Goal: Transaction & Acquisition: Purchase product/service

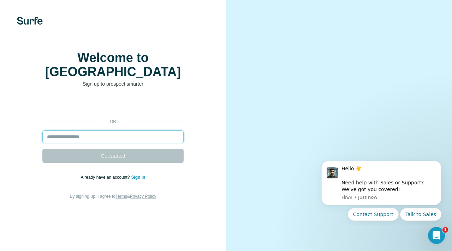
click at [87, 131] on input "email" at bounding box center [112, 137] width 141 height 13
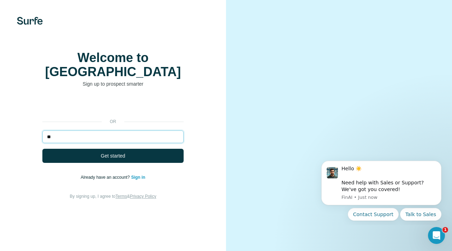
type input "**********"
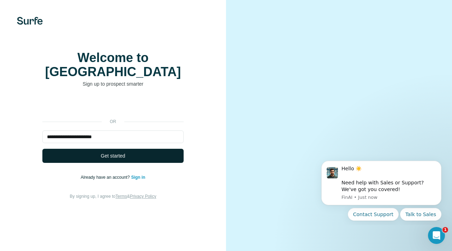
click at [111, 152] on span "Get started" at bounding box center [113, 155] width 24 height 7
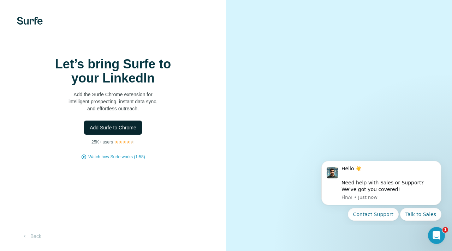
click at [117, 128] on span "Add Surfe to Chrome" at bounding box center [113, 127] width 47 height 7
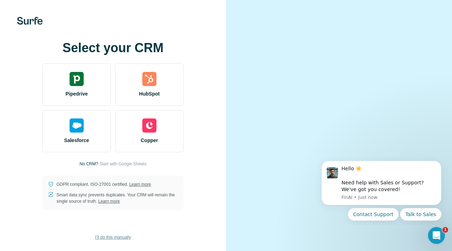
click at [102, 237] on span "I’ll do this manually" at bounding box center [113, 237] width 36 height 6
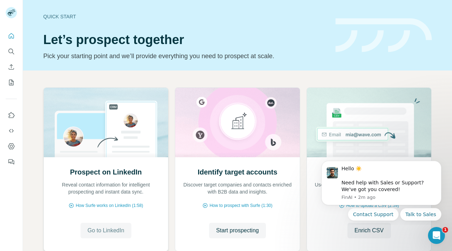
click at [96, 233] on span "Go to LinkedIn" at bounding box center [106, 231] width 37 height 8
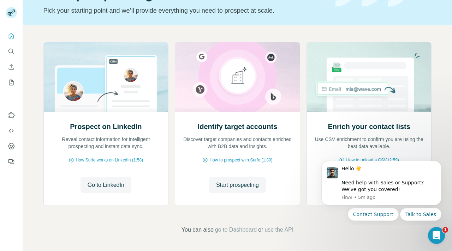
scroll to position [7, 0]
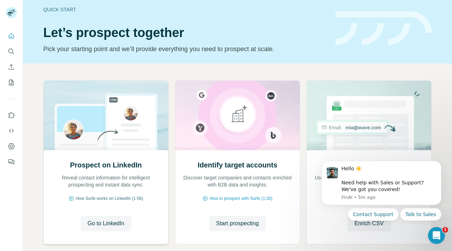
click at [94, 199] on span "How Surfe works on LinkedIn (1:58)" at bounding box center [109, 199] width 67 height 6
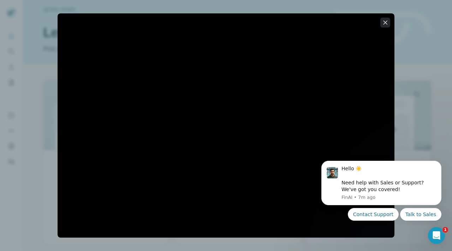
click at [385, 22] on icon "button" at bounding box center [385, 22] width 4 height 4
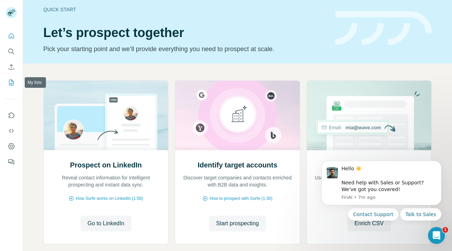
click at [11, 81] on icon "My lists" at bounding box center [12, 82] width 4 height 5
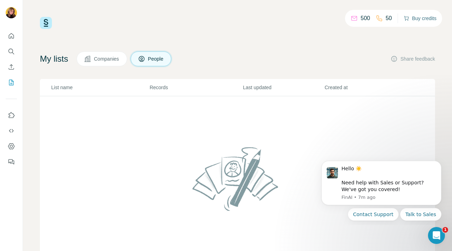
click at [419, 17] on button "Buy credits" at bounding box center [419, 18] width 33 height 10
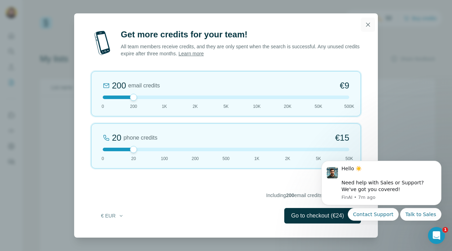
click at [367, 22] on icon "button" at bounding box center [367, 24] width 7 height 7
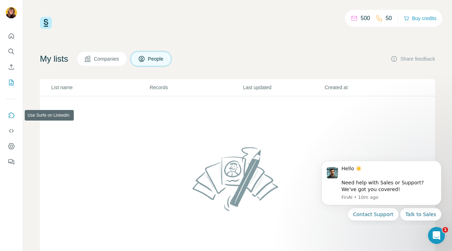
click at [11, 117] on icon "Use Surfe on LinkedIn" at bounding box center [11, 115] width 7 height 7
click at [13, 37] on icon "Quick start" at bounding box center [11, 35] width 7 height 7
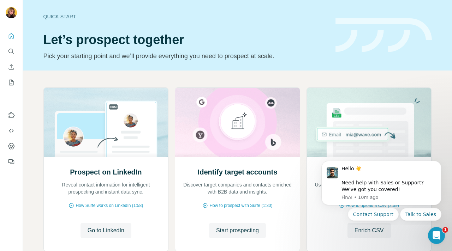
scroll to position [46, 0]
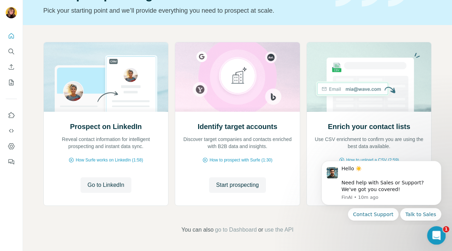
click at [434, 234] on icon "Open Intercom Messenger" at bounding box center [436, 235] width 12 height 12
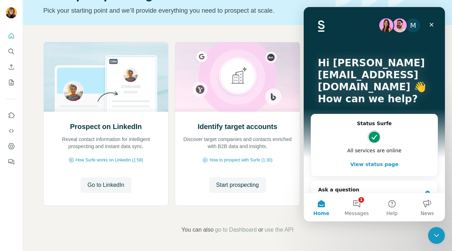
scroll to position [76, 0]
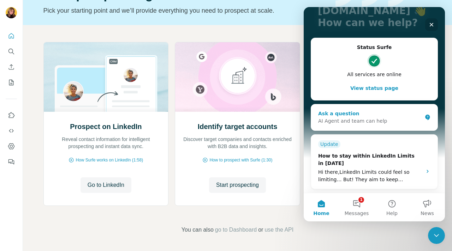
click at [353, 119] on div "AI Agent and team can help" at bounding box center [370, 121] width 104 height 7
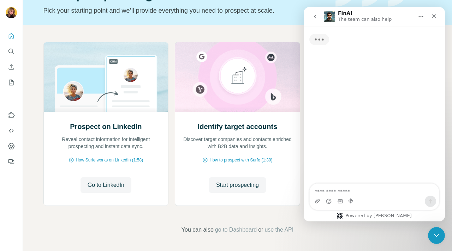
scroll to position [0, 0]
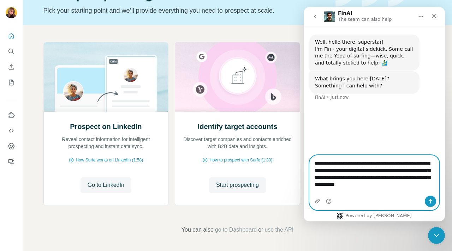
type textarea "**********"
click at [429, 199] on icon "Send a message…" at bounding box center [430, 202] width 6 height 6
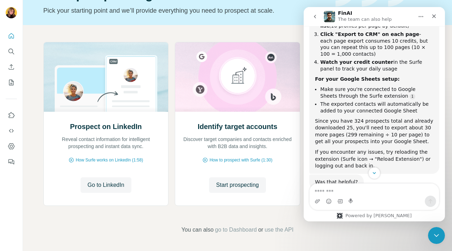
scroll to position [195, 0]
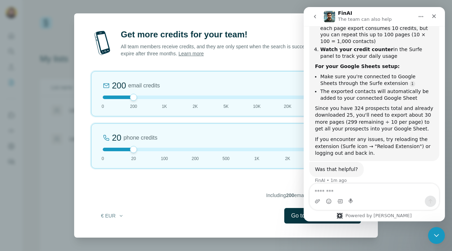
scroll to position [207, 0]
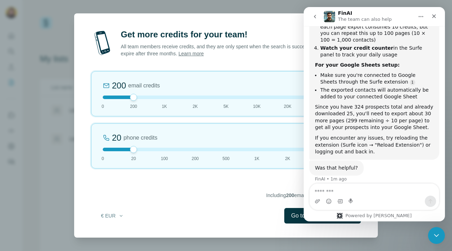
click at [328, 193] on textarea "Message…" at bounding box center [374, 190] width 129 height 12
type textarea "*"
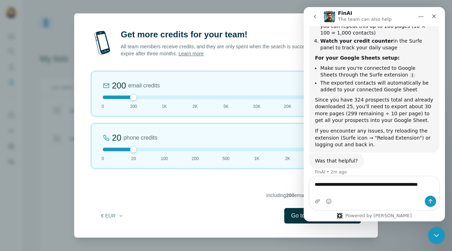
type textarea "**********"
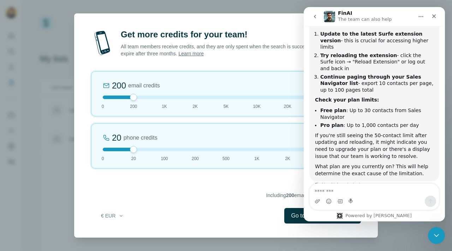
scroll to position [424, 0]
drag, startPoint x: 444, startPoint y: 156, endPoint x: 749, endPoint y: 184, distance: 306.3
click at [324, 193] on textarea "Message…" at bounding box center [374, 190] width 129 height 12
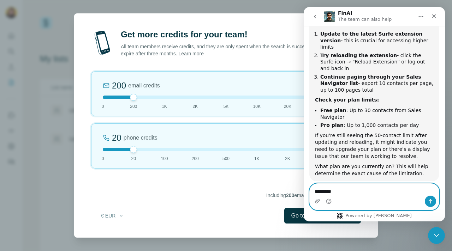
type textarea "**********"
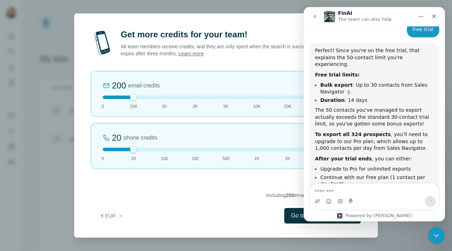
scroll to position [616, 0]
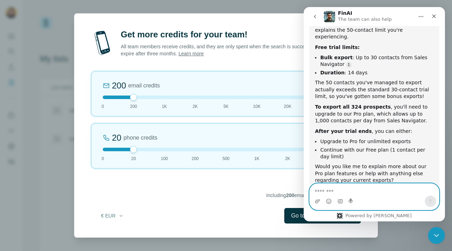
click at [331, 191] on textarea "Message…" at bounding box center [374, 190] width 129 height 12
type textarea "*"
type textarea "**********"
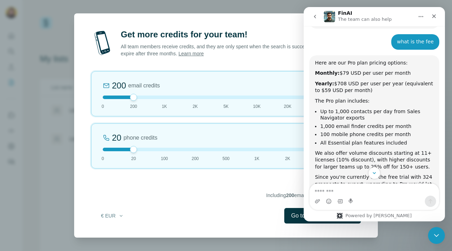
scroll to position [803, 0]
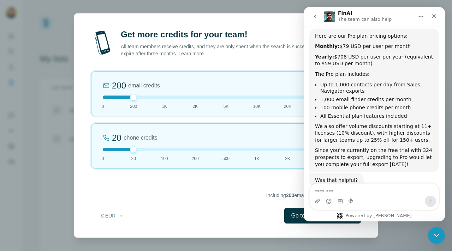
drag, startPoint x: 443, startPoint y: 177, endPoint x: 748, endPoint y: 191, distance: 305.3
click at [350, 192] on textarea "Message…" at bounding box center [374, 190] width 129 height 12
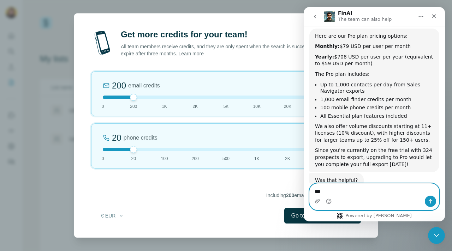
type textarea "***"
click at [429, 202] on icon "Send a message…" at bounding box center [430, 202] width 6 height 6
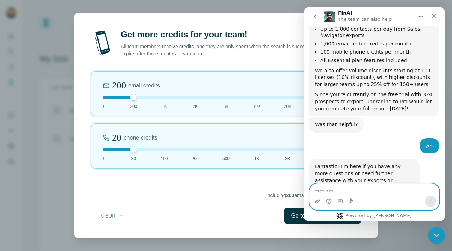
scroll to position [859, 0]
click at [437, 16] on div "Close" at bounding box center [433, 16] width 13 height 13
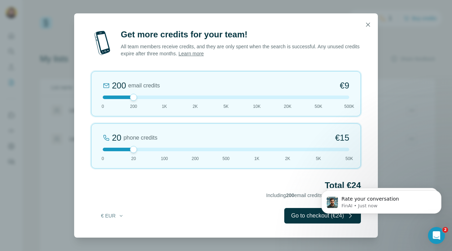
scroll to position [910, 0]
click at [305, 217] on button "Go to checkout (€24)" at bounding box center [322, 216] width 77 height 16
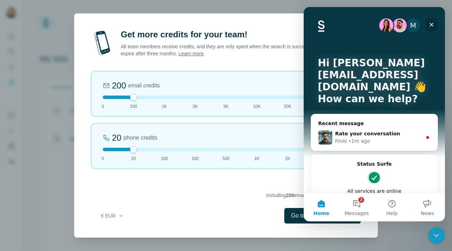
click at [435, 24] on div "Close" at bounding box center [431, 24] width 13 height 13
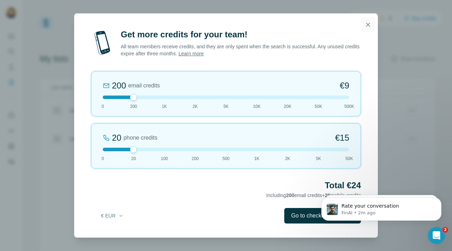
click at [368, 22] on icon "button" at bounding box center [367, 24] width 7 height 7
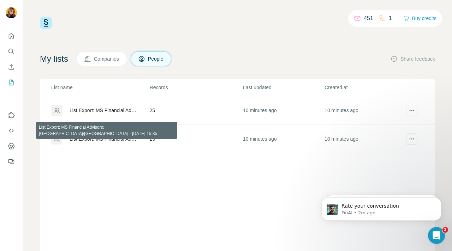
click at [106, 139] on div "List Export: MS Financial Advisors: [GEOGRAPHIC_DATA]/[GEOGRAPHIC_DATA] - [DATE…" at bounding box center [104, 139] width 68 height 7
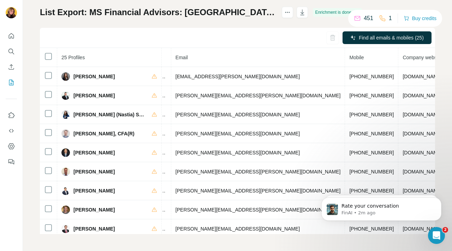
scroll to position [0, 266]
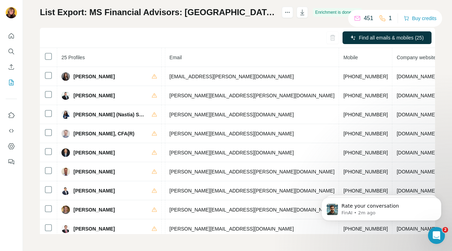
drag, startPoint x: 264, startPoint y: 232, endPoint x: 11, endPoint y: 4, distance: 341.2
drag, startPoint x: 387, startPoint y: 232, endPoint x: 126, endPoint y: 218, distance: 261.2
click at [311, 218] on html "Rate your conversation FinAI • 2m ago Hello ☀️ ​ Need help with Sales or Suppor…" at bounding box center [381, 207] width 141 height 49
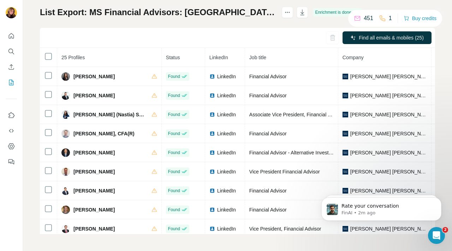
scroll to position [35, 0]
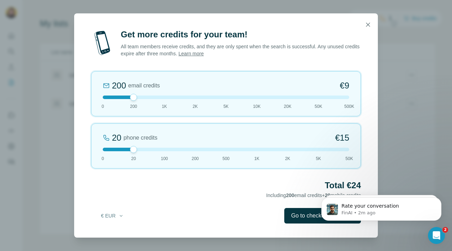
click at [368, 22] on icon "button" at bounding box center [367, 24] width 7 height 7
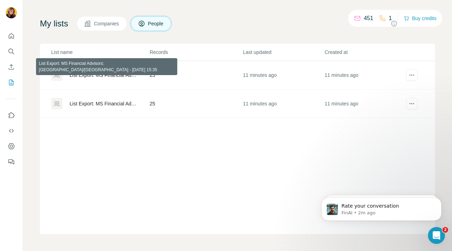
click at [104, 73] on div "List Export: MS Financial Advisors: [GEOGRAPHIC_DATA]/[GEOGRAPHIC_DATA] - [DATE…" at bounding box center [104, 75] width 68 height 7
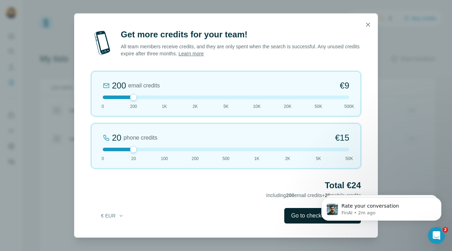
click at [302, 217] on button "Go to checkout (€24)" at bounding box center [322, 216] width 77 height 16
